Goal: Check status

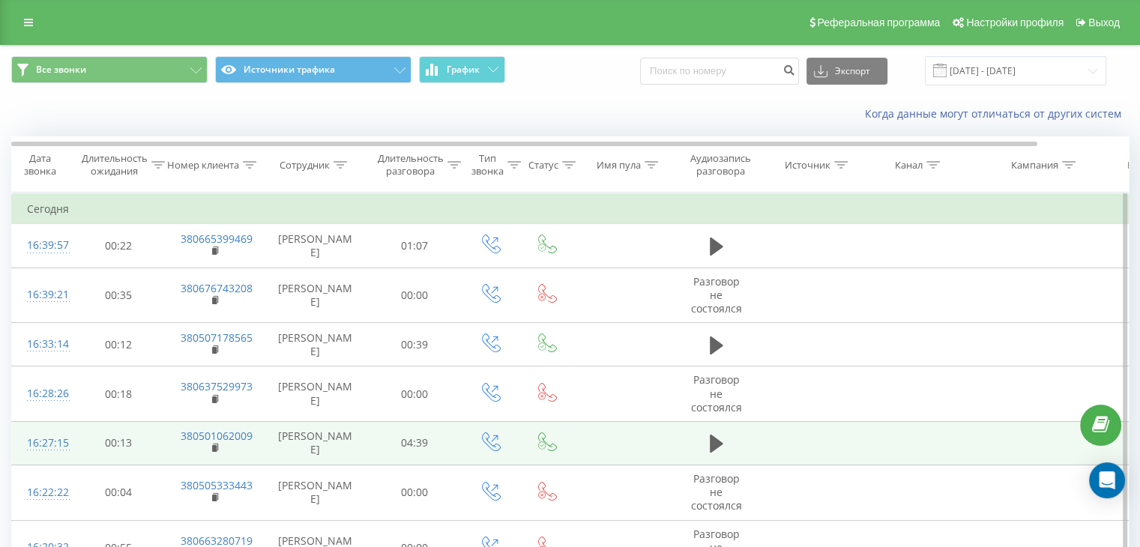
click at [209, 448] on td "380501062009" at bounding box center [214, 442] width 97 height 43
click at [214, 445] on rect at bounding box center [214, 448] width 4 height 7
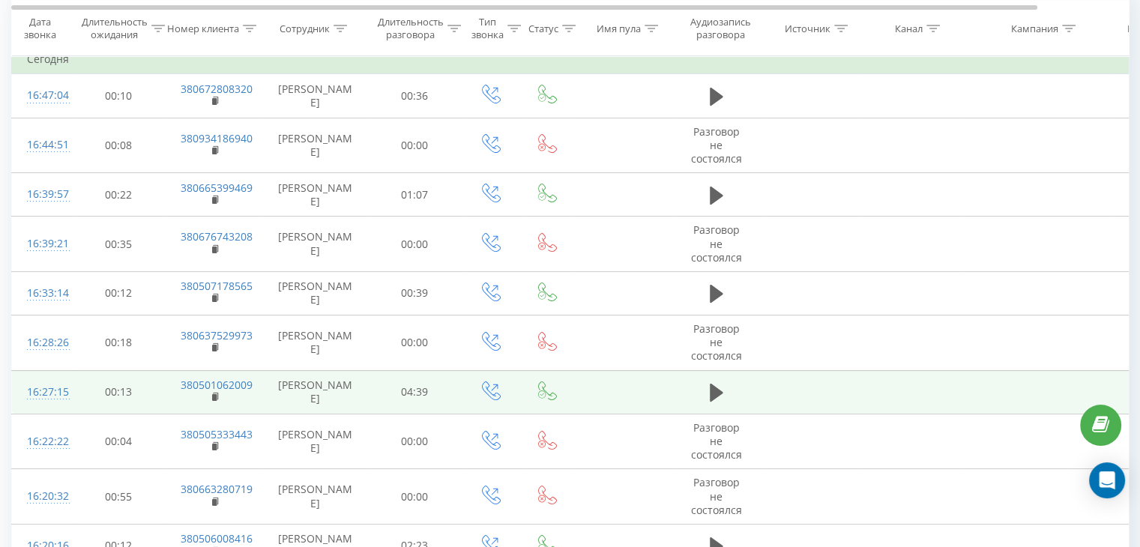
scroll to position [225, 0]
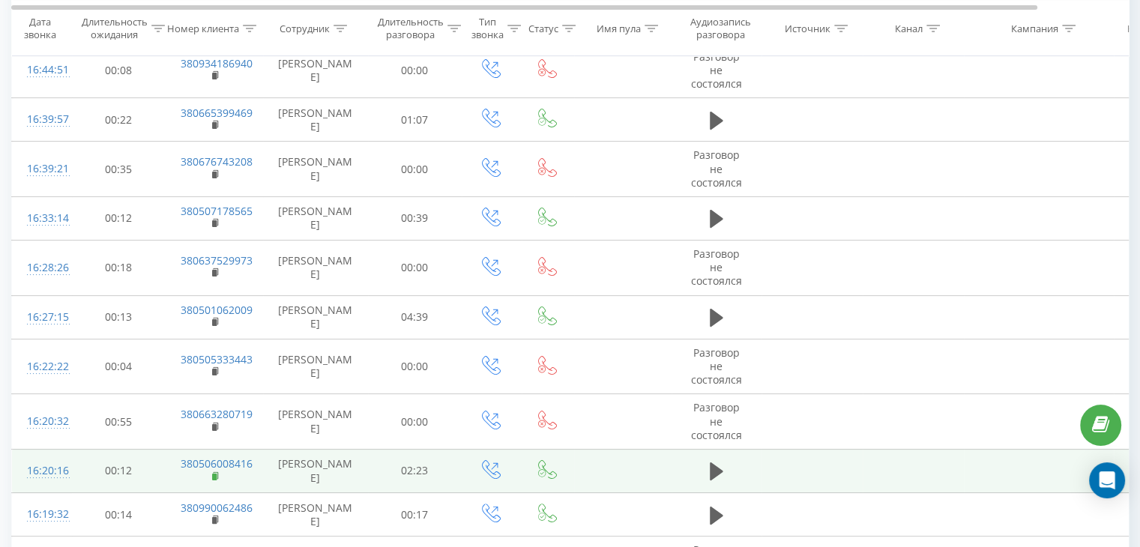
click at [215, 476] on rect at bounding box center [214, 477] width 4 height 7
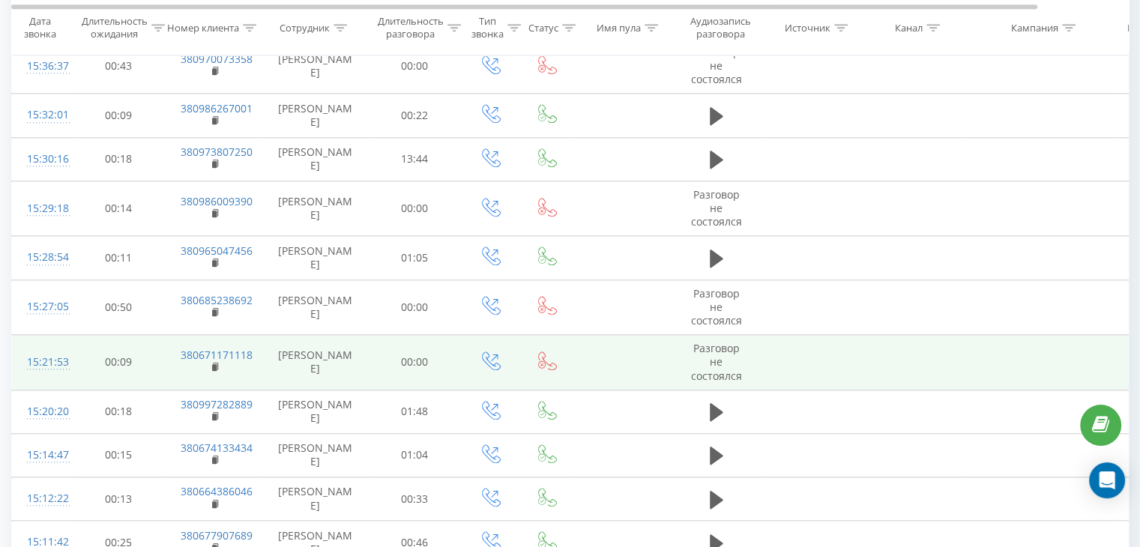
scroll to position [1574, 0]
